Goal: Task Accomplishment & Management: Complete application form

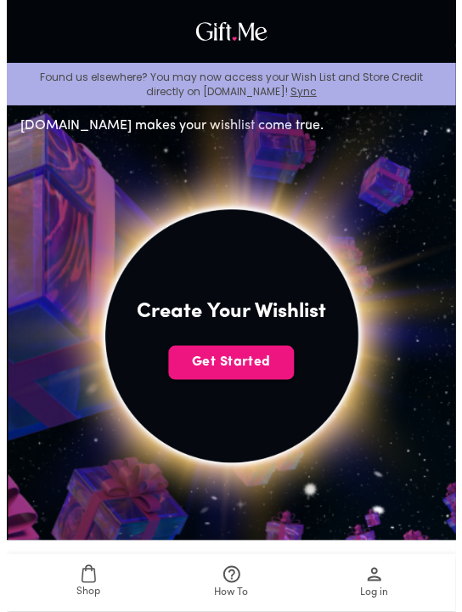
scroll to position [200, 0]
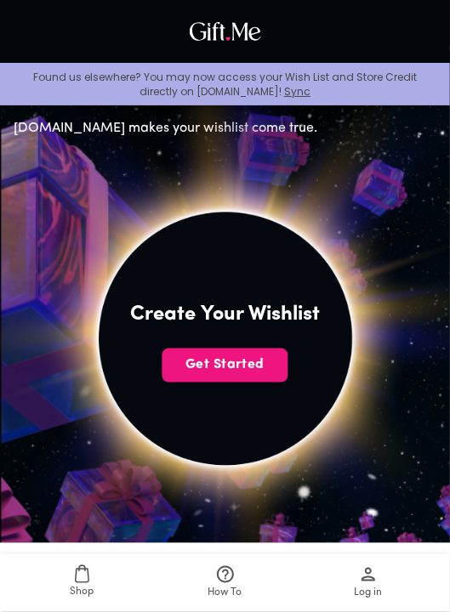
click at [272, 370] on span "Get Started" at bounding box center [225, 364] width 126 height 19
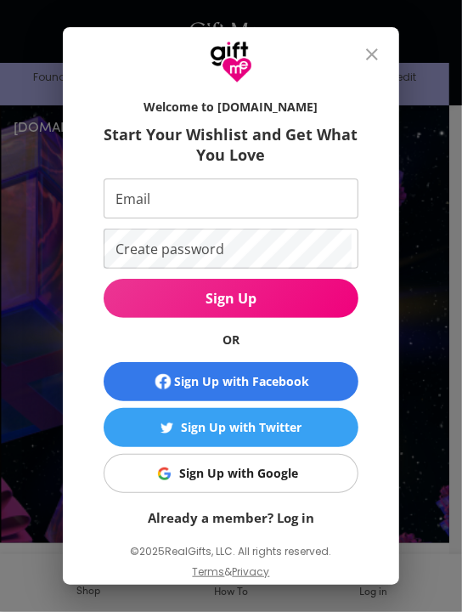
click at [308, 468] on span "Sign Up with Google" at bounding box center [228, 473] width 234 height 19
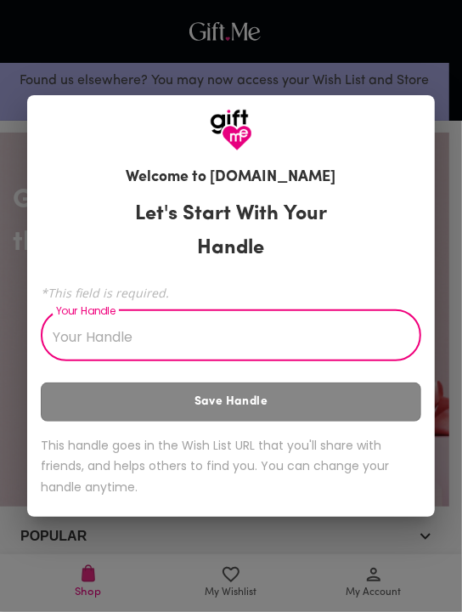
click at [76, 342] on input "Your Handle" at bounding box center [222, 338] width 362 height 48
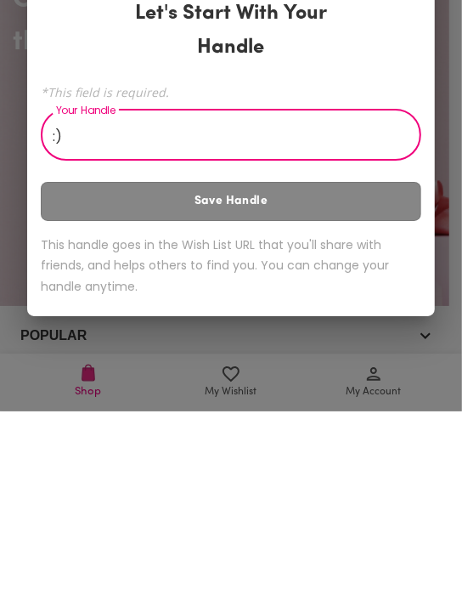
click at [382, 410] on div "Let's Start With Your Handle *This field is required. Your Handle :) Your Handl…" at bounding box center [231, 350] width 381 height 321
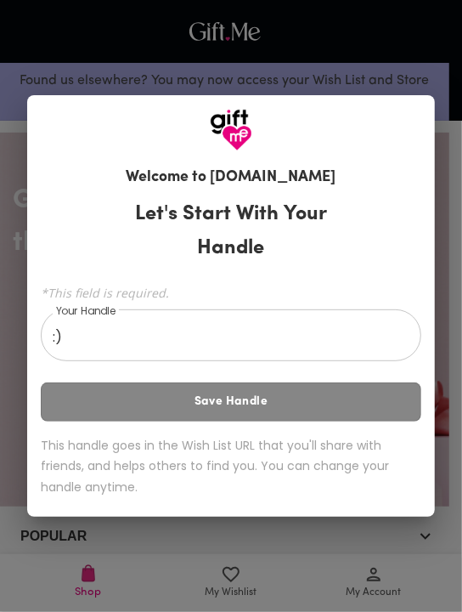
click at [292, 405] on div "Let's Start With Your Handle *This field is required. Your Handle :) Your Handl…" at bounding box center [231, 350] width 381 height 321
click at [357, 329] on input ":)" at bounding box center [222, 338] width 362 height 48
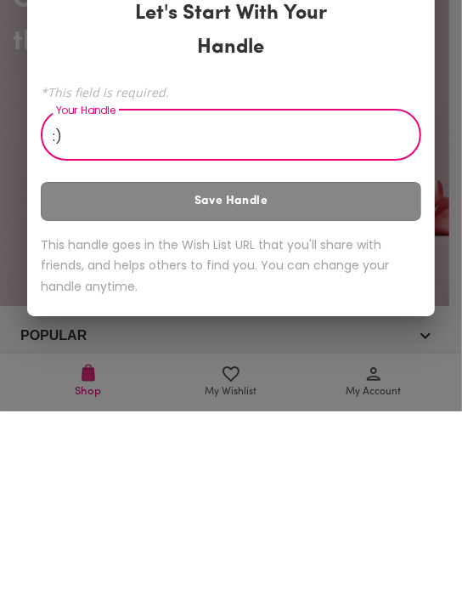
click at [359, 399] on div "Let's Start With Your Handle *This field is required. Your Handle :) Your Handl…" at bounding box center [231, 350] width 381 height 321
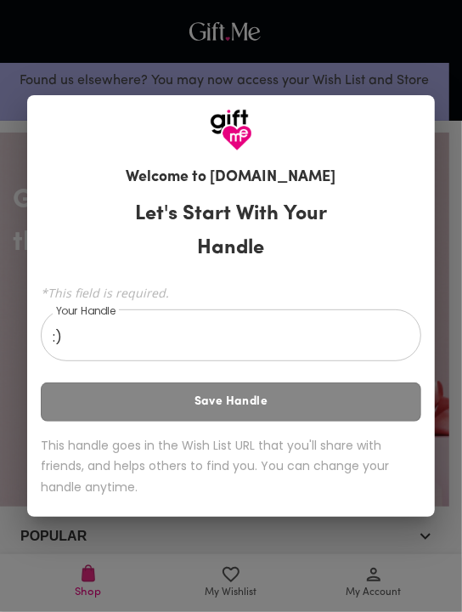
click at [345, 341] on input ":)" at bounding box center [222, 338] width 362 height 48
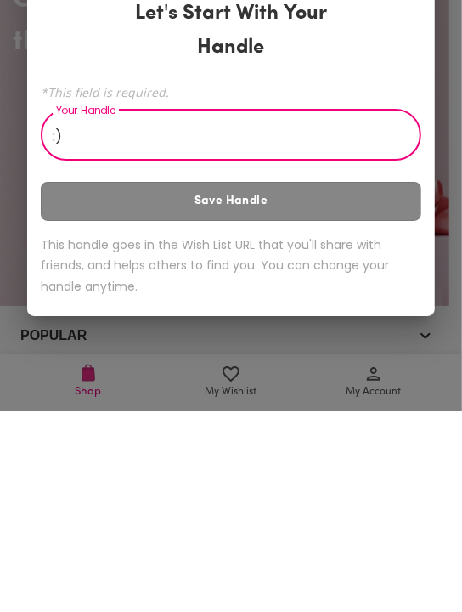
type input ":"
type input "B"
click at [402, 409] on div "Let's Start With Your Handle *This field is required. Your Handle HAIIII MYYY B…" at bounding box center [231, 350] width 381 height 321
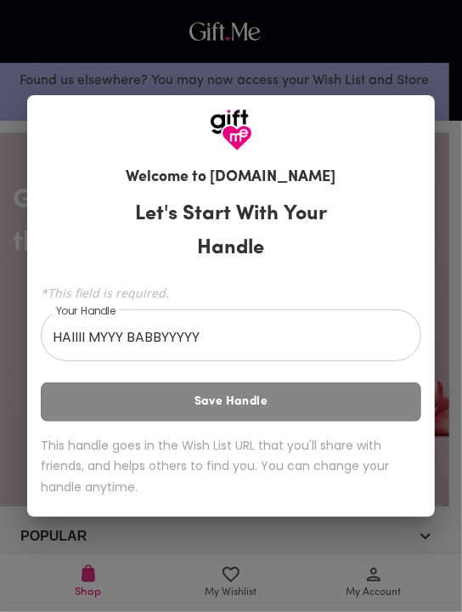
click at [379, 525] on div "Welcome to Gift.me Let's Start With Your Handle *This field is required. Your H…" at bounding box center [231, 306] width 462 height 612
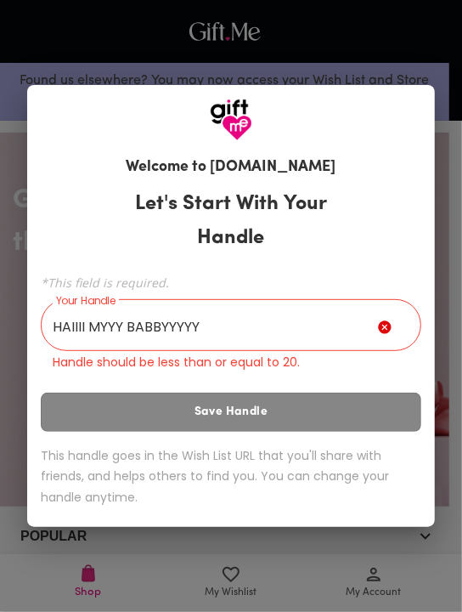
click at [309, 318] on input "HAIIII MYYY BABBYYYYY" at bounding box center [209, 327] width 337 height 48
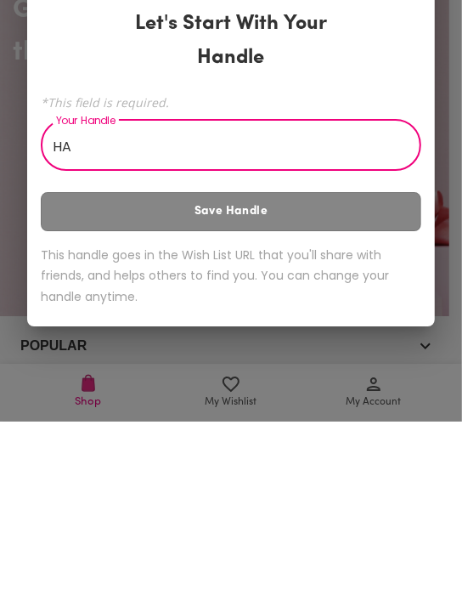
type input "H"
type input "HAIII MY BABYYYYY"
click at [369, 417] on div "Let's Start With Your Handle *This field is required. Your Handle HAIII MY BABY…" at bounding box center [231, 350] width 381 height 321
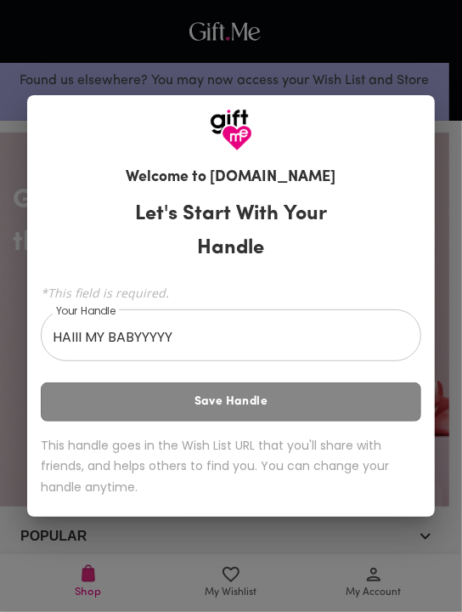
click at [321, 333] on input "HAIII MY BABYYYYY" at bounding box center [222, 338] width 362 height 48
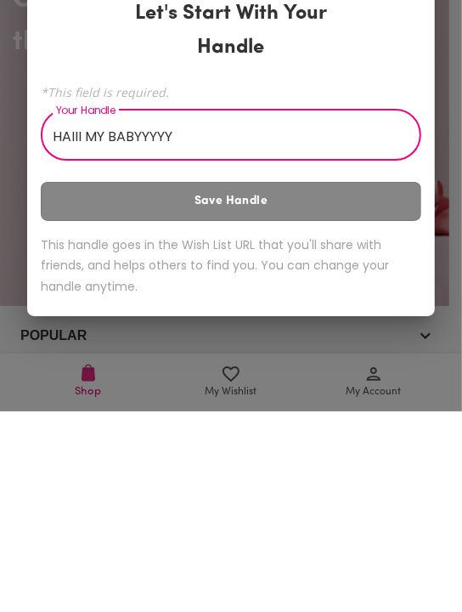
click at [228, 413] on div "Let's Start With Your Handle *This field is required. Your Handle HAIII MY BABY…" at bounding box center [231, 350] width 381 height 321
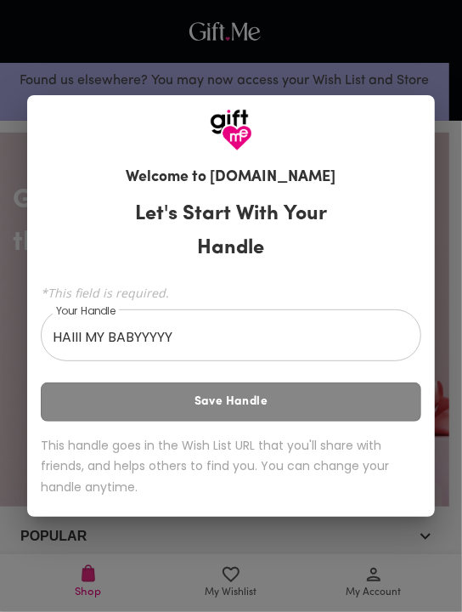
click at [191, 327] on input "HAIII MY BABYYYYY" at bounding box center [222, 338] width 362 height 48
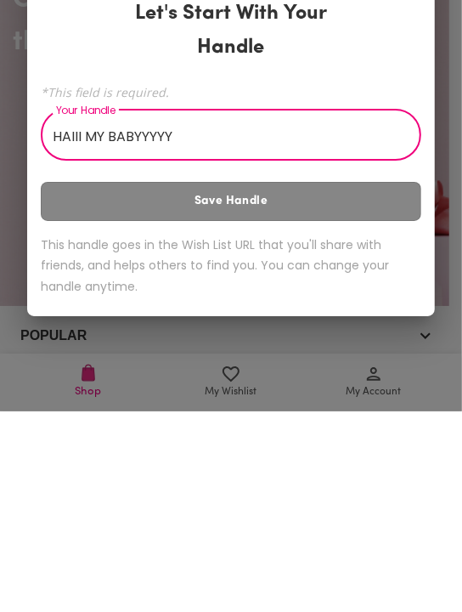
click at [382, 556] on div "Welcome to Gift.me Let's Start With Your Handle *This field is required. Your H…" at bounding box center [231, 306] width 462 height 612
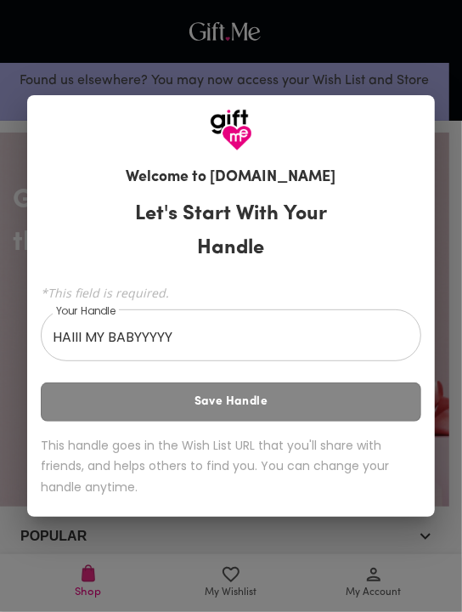
click at [416, 539] on div "Welcome to Gift.me Let's Start With Your Handle *This field is required. Your H…" at bounding box center [231, 306] width 462 height 612
